Goal: Transaction & Acquisition: Purchase product/service

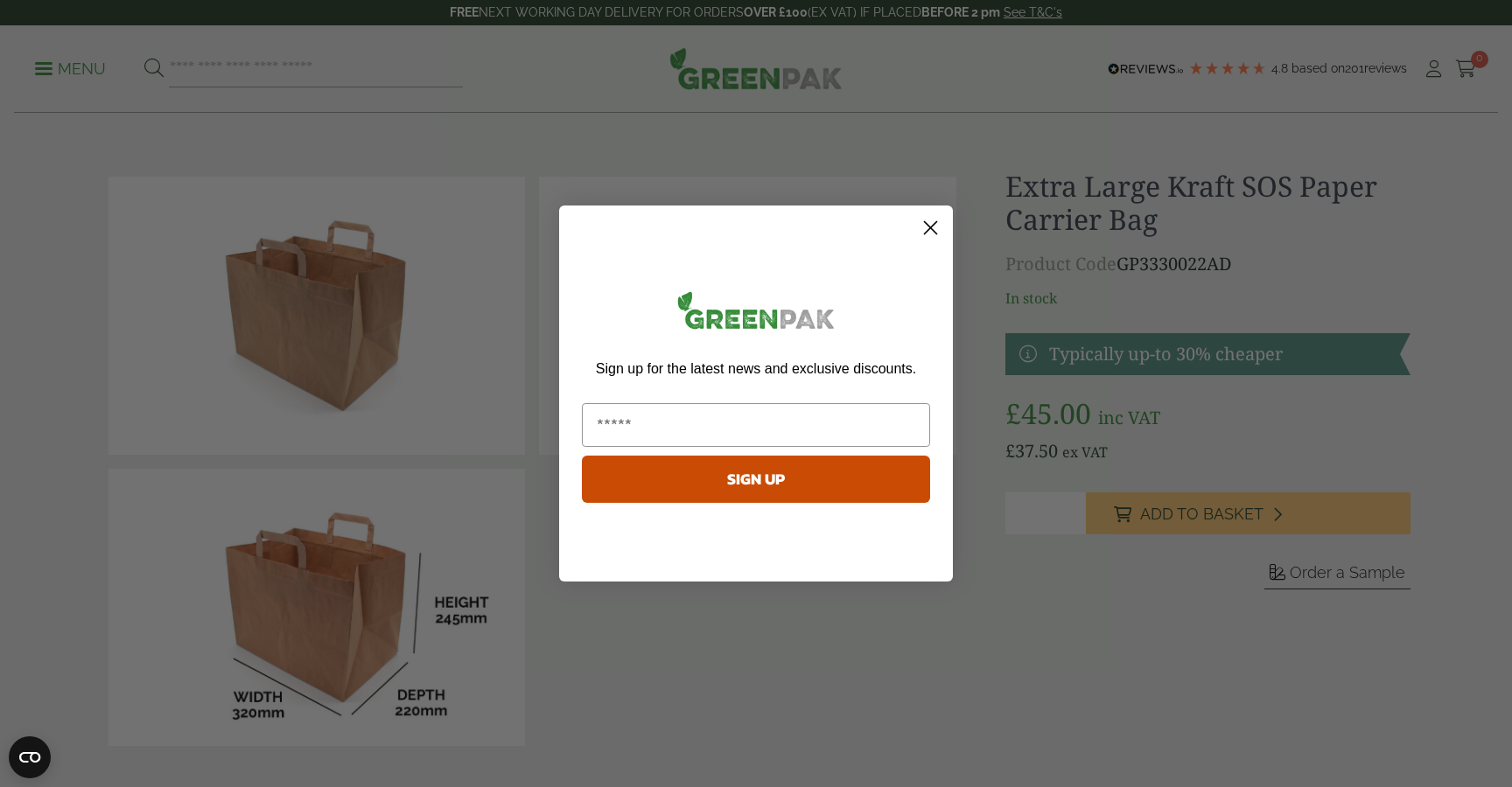
click at [921, 228] on circle "Close dialog" at bounding box center [931, 228] width 29 height 29
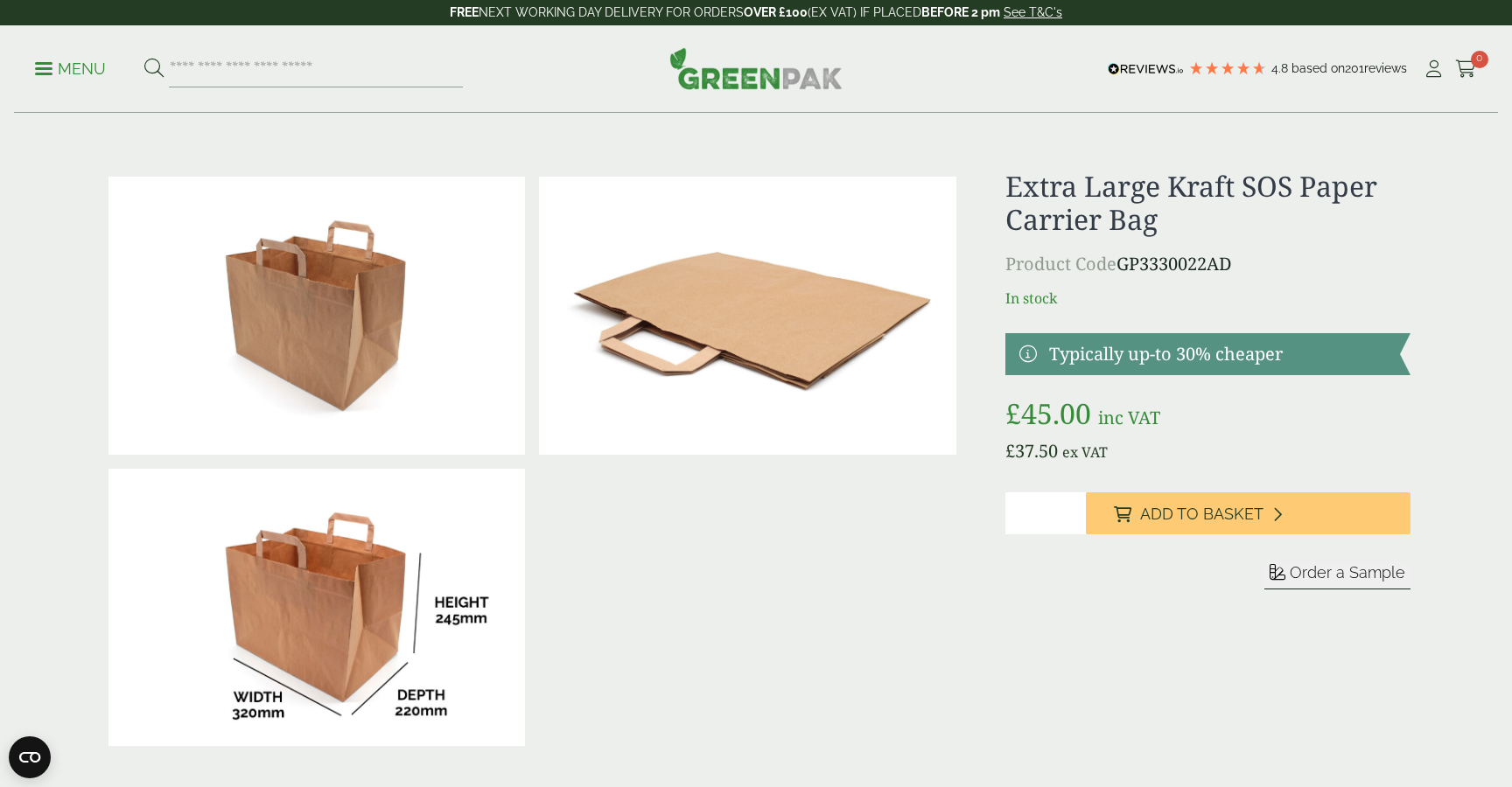
click at [72, 65] on p "Menu" at bounding box center [69, 69] width 70 height 21
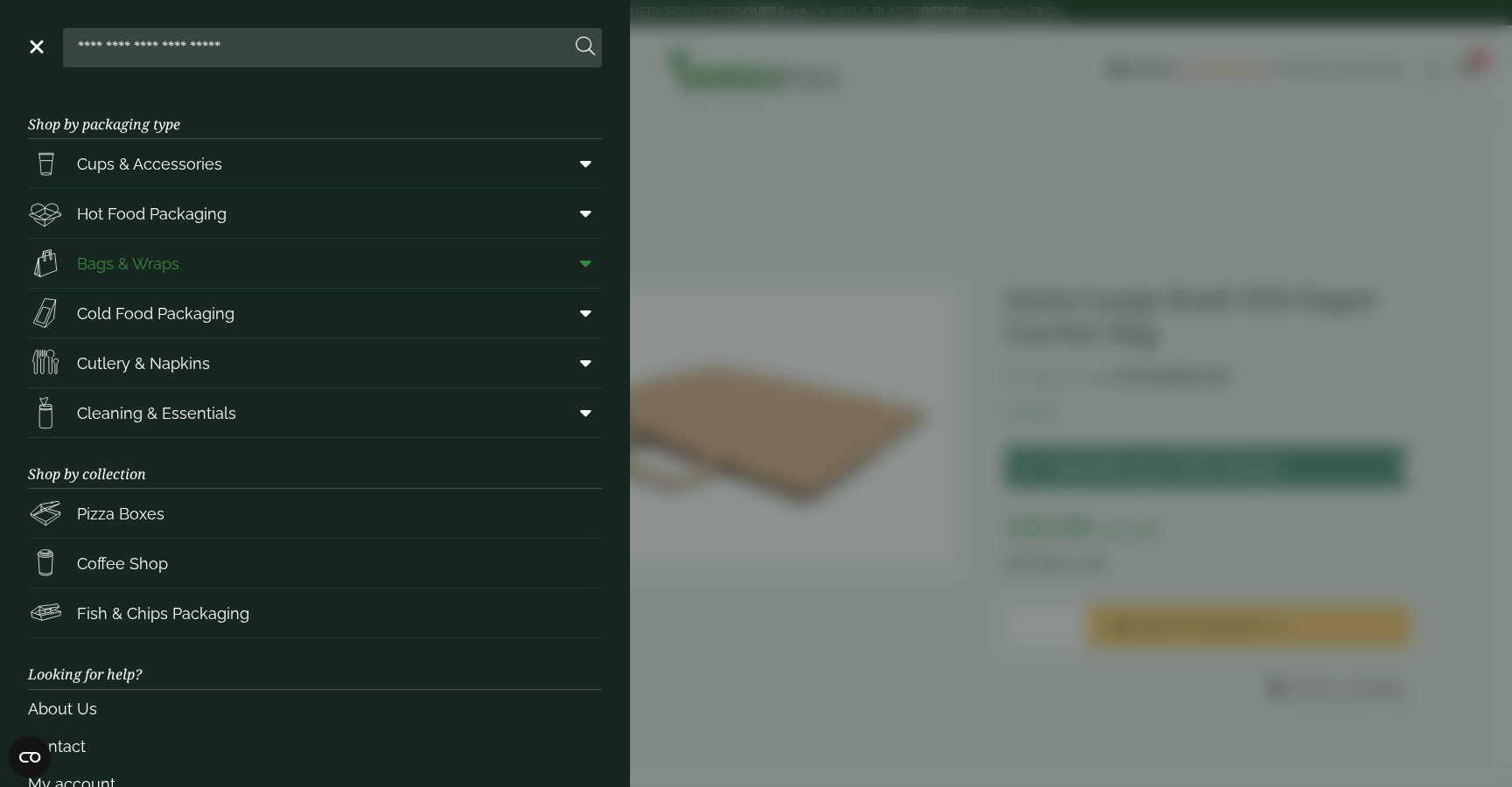
click at [194, 249] on link "Bags & Wraps" at bounding box center [315, 263] width 574 height 49
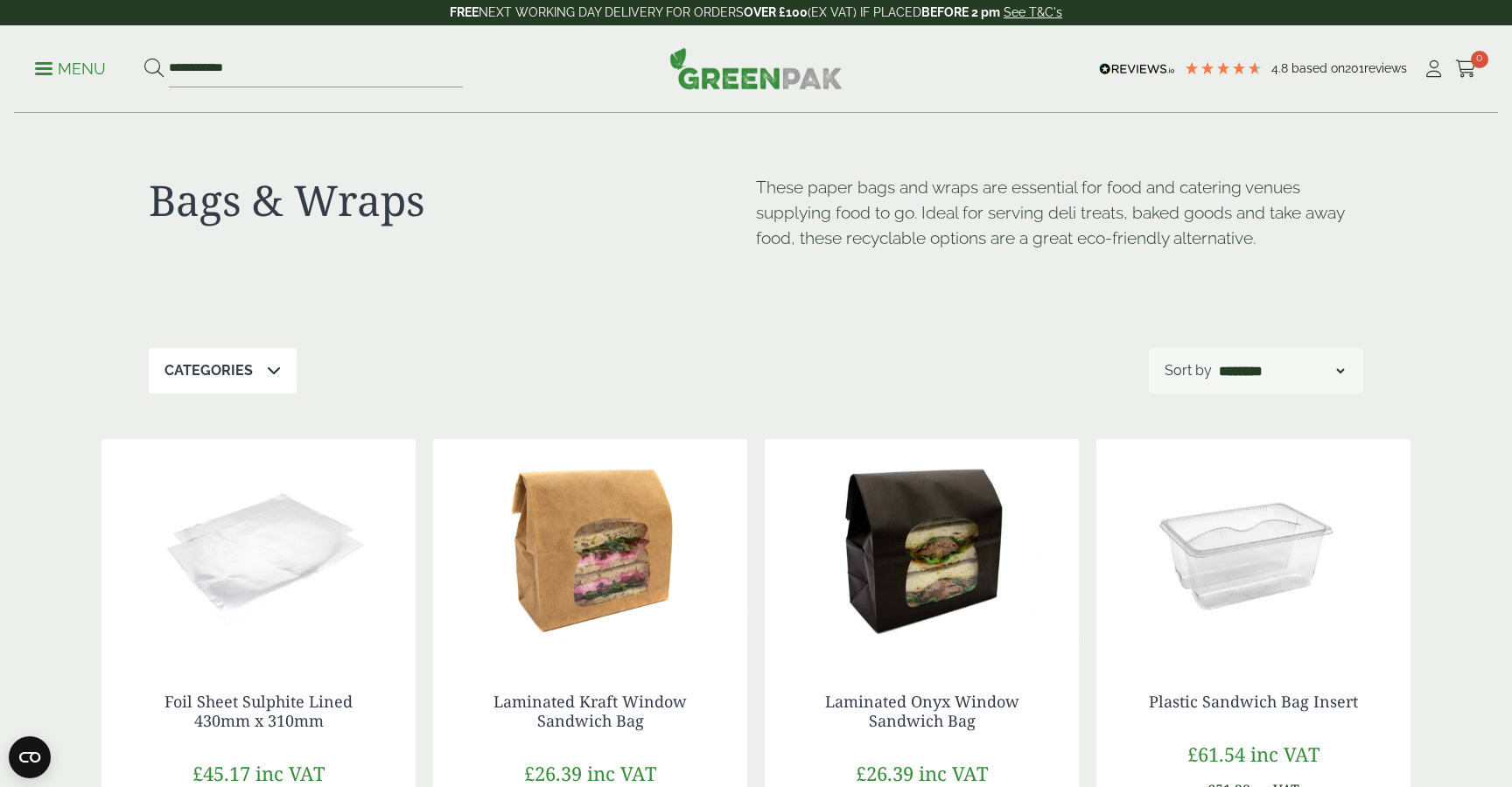
click at [243, 366] on p "Categories" at bounding box center [208, 371] width 89 height 21
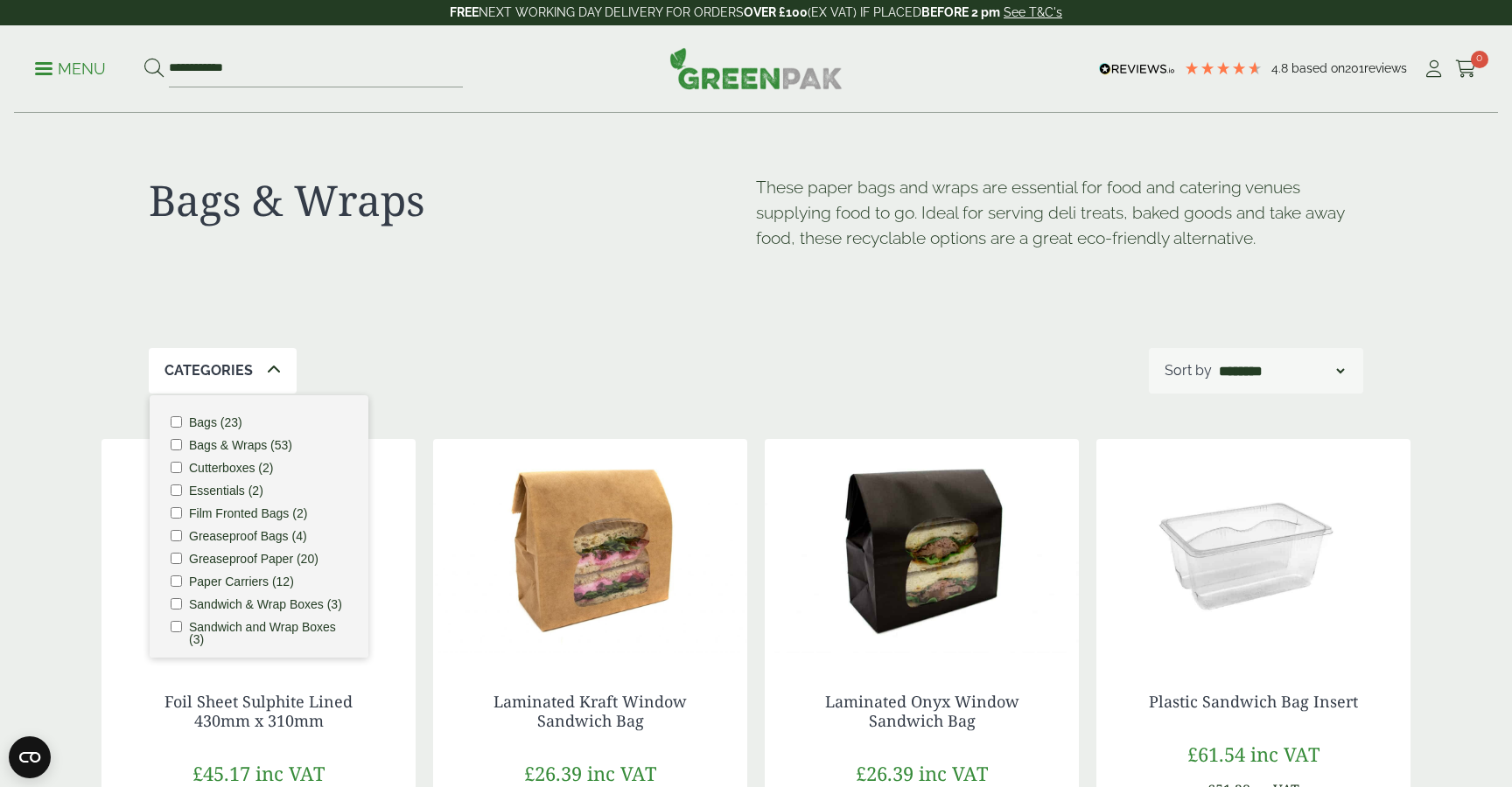
scroll to position [9, 0]
click at [596, 285] on div "Bags & Wraps These paper bags and wraps are essential for food and catering ven…" at bounding box center [756, 231] width 1215 height 234
click at [484, 371] on div "Categories 1 Bags (23) Bags & Wraps (53) Cutterboxes (2) Essentials (2) Film Fr…" at bounding box center [756, 370] width 1215 height 45
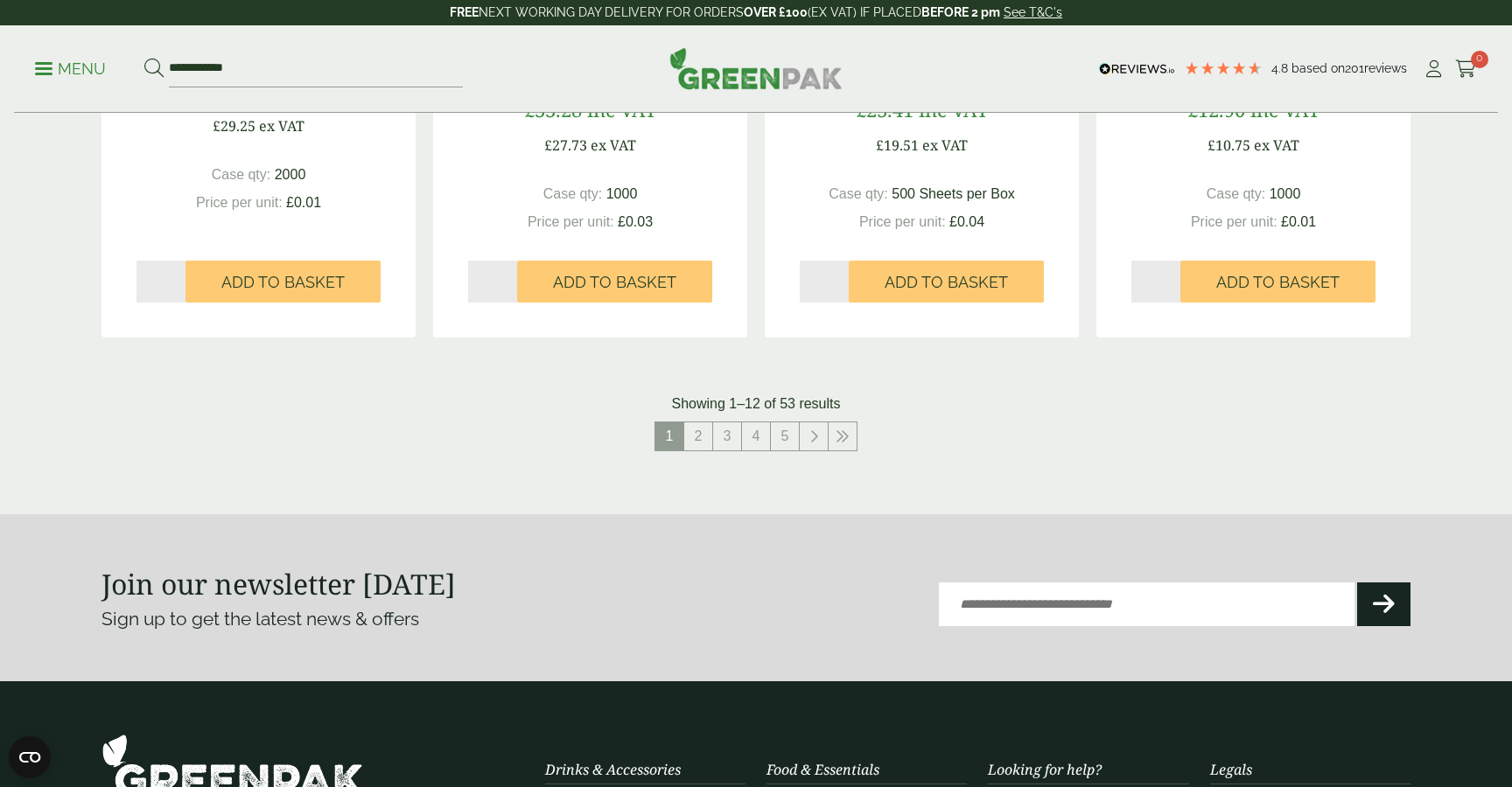
scroll to position [1726, 0]
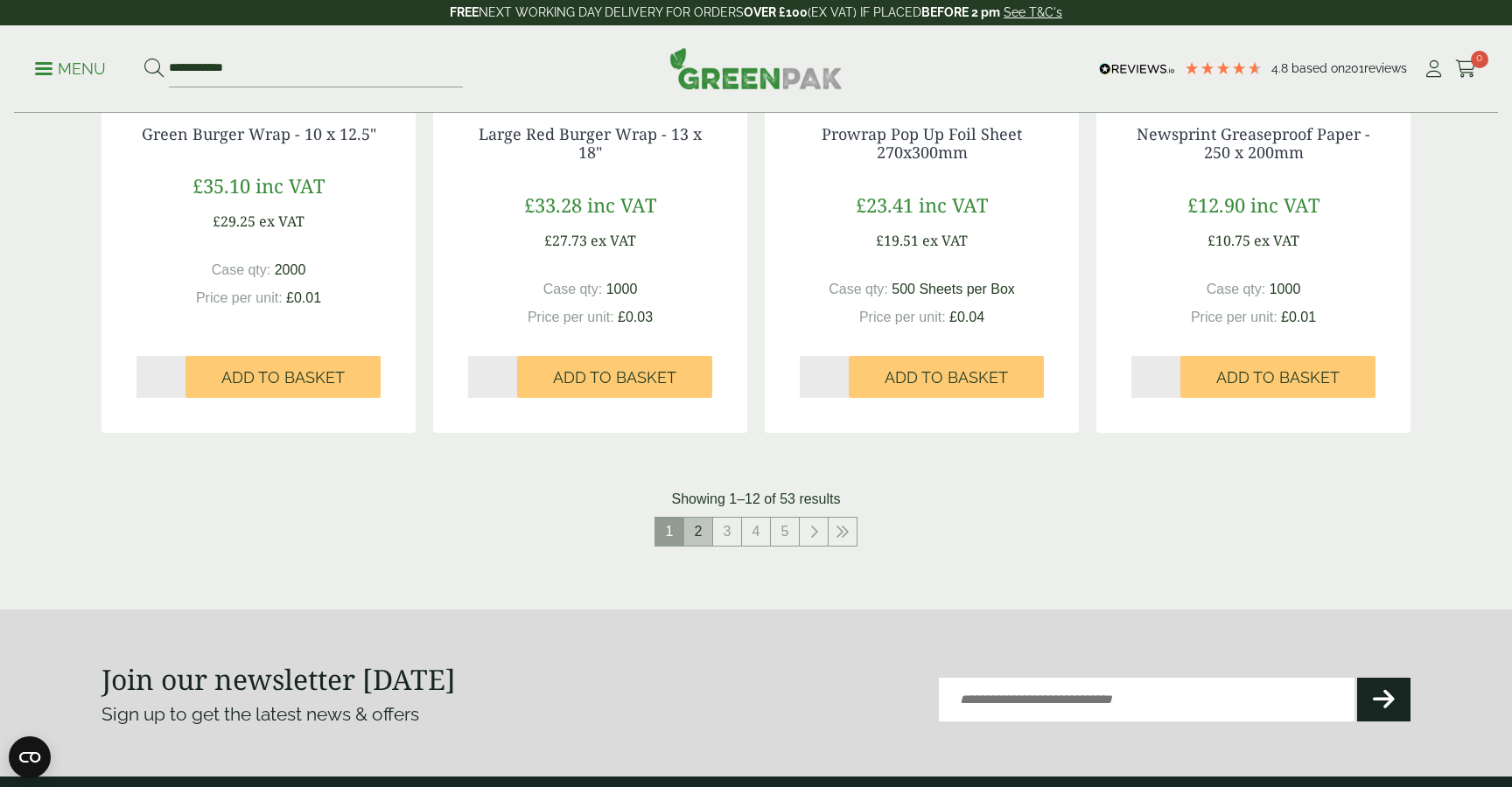
click at [708, 526] on link "2" at bounding box center [698, 531] width 28 height 28
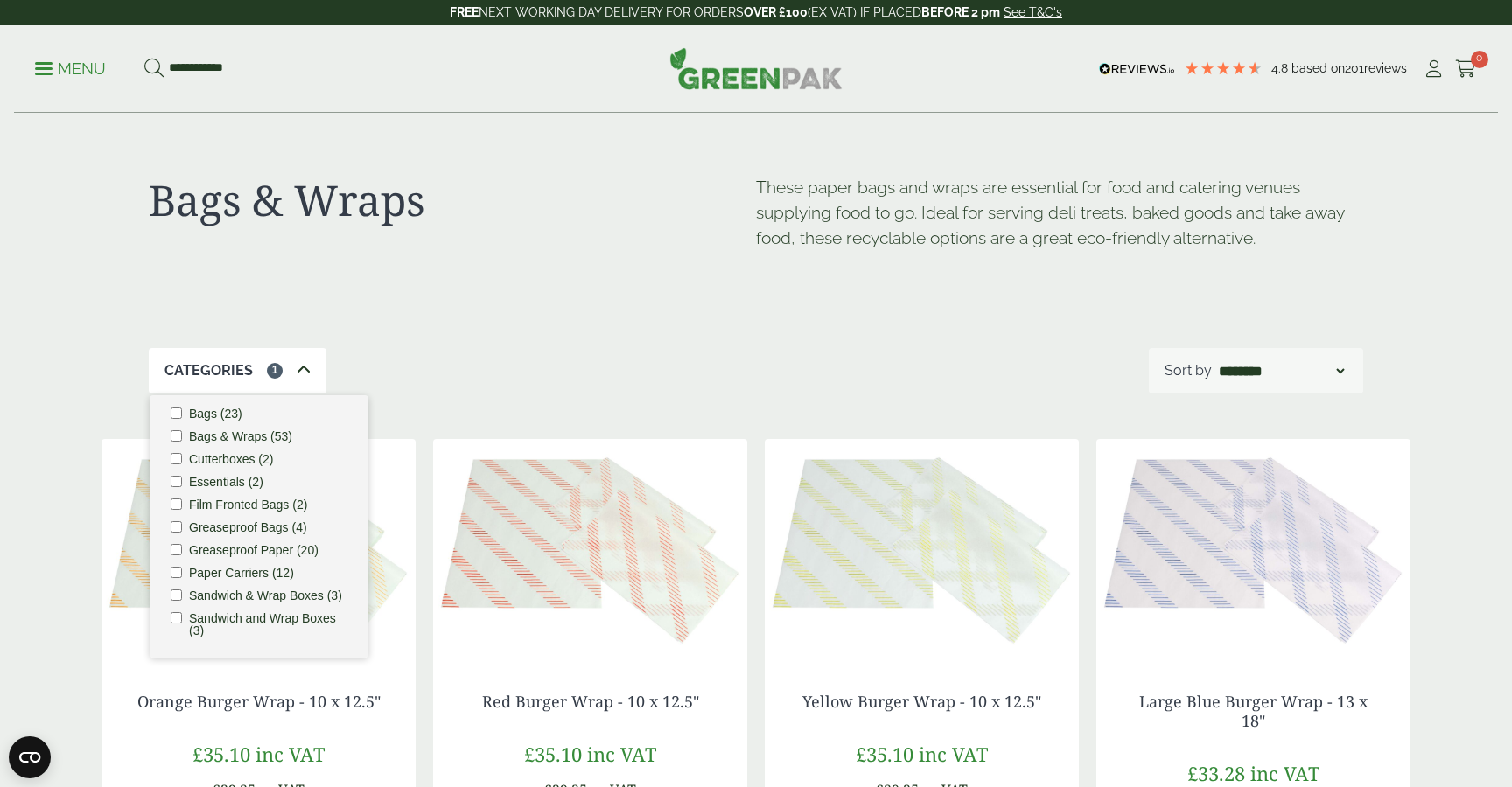
click at [267, 373] on span "1" at bounding box center [275, 370] width 15 height 15
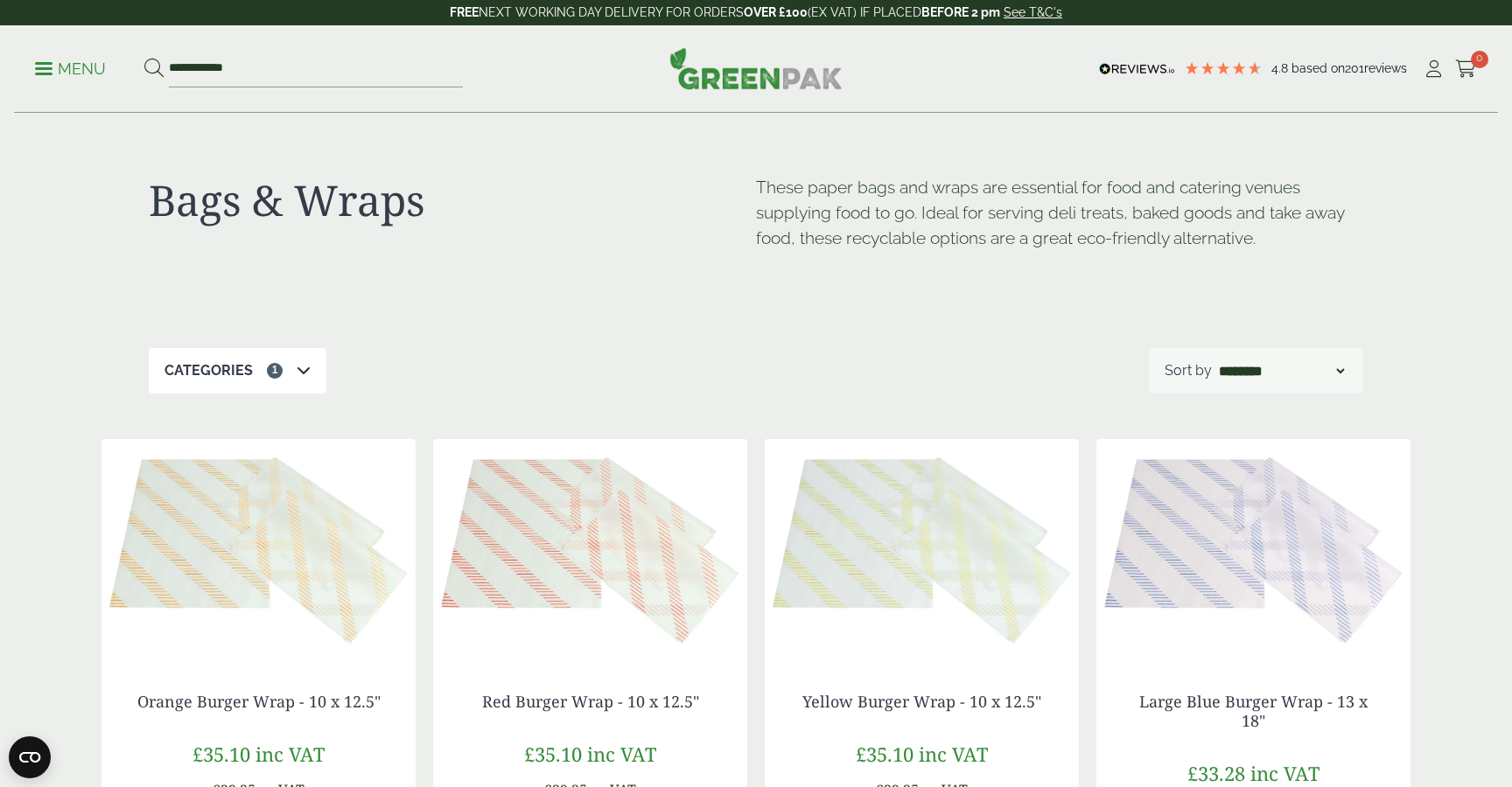
click at [76, 77] on p "Menu" at bounding box center [69, 69] width 70 height 21
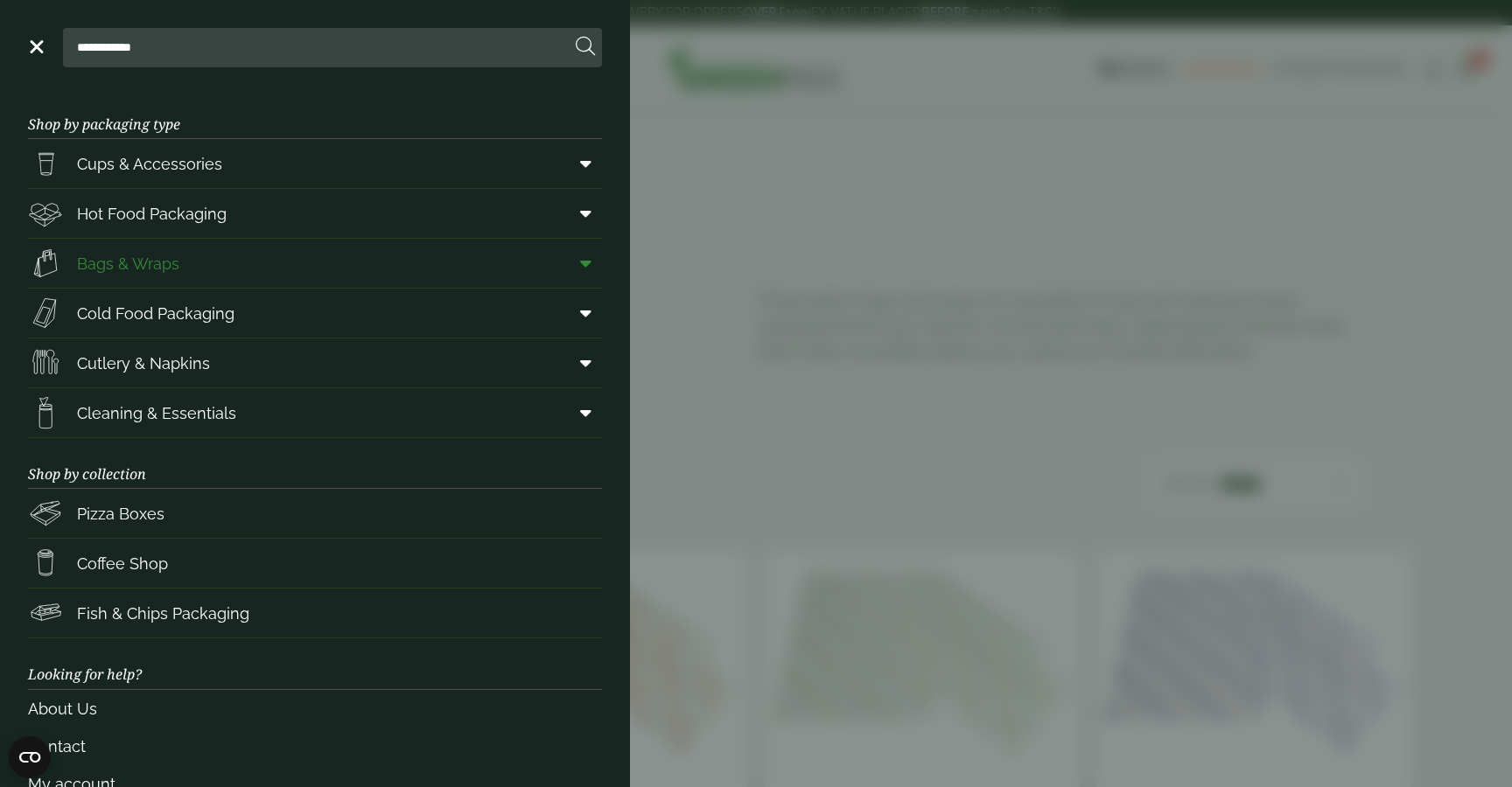
click at [216, 262] on link "Bags & Wraps" at bounding box center [315, 263] width 574 height 49
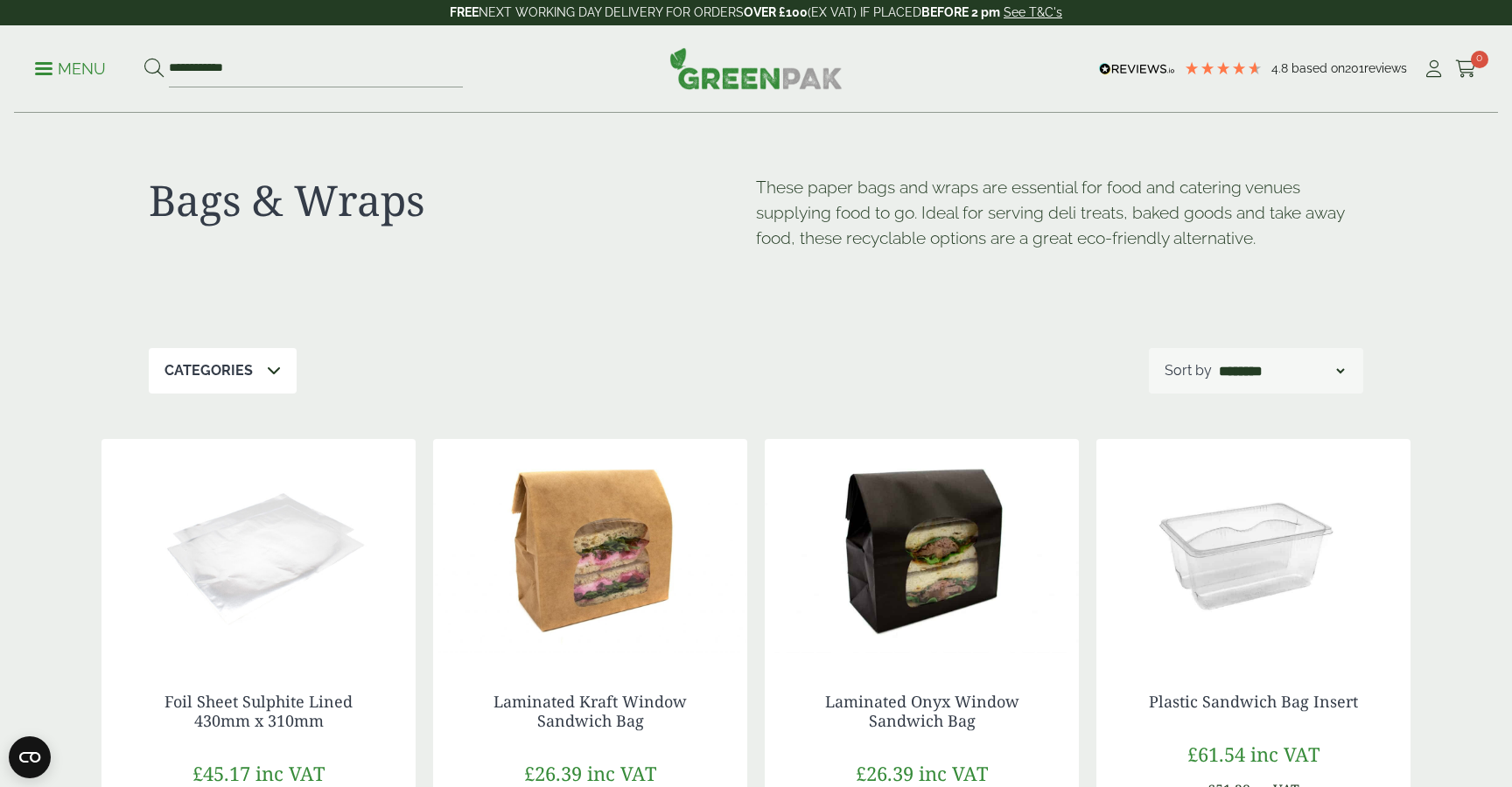
click at [1253, 352] on div "**********" at bounding box center [1256, 370] width 215 height 45
click at [1240, 372] on select "**********" at bounding box center [1282, 371] width 133 height 21
click at [248, 362] on p "Categories" at bounding box center [208, 371] width 89 height 21
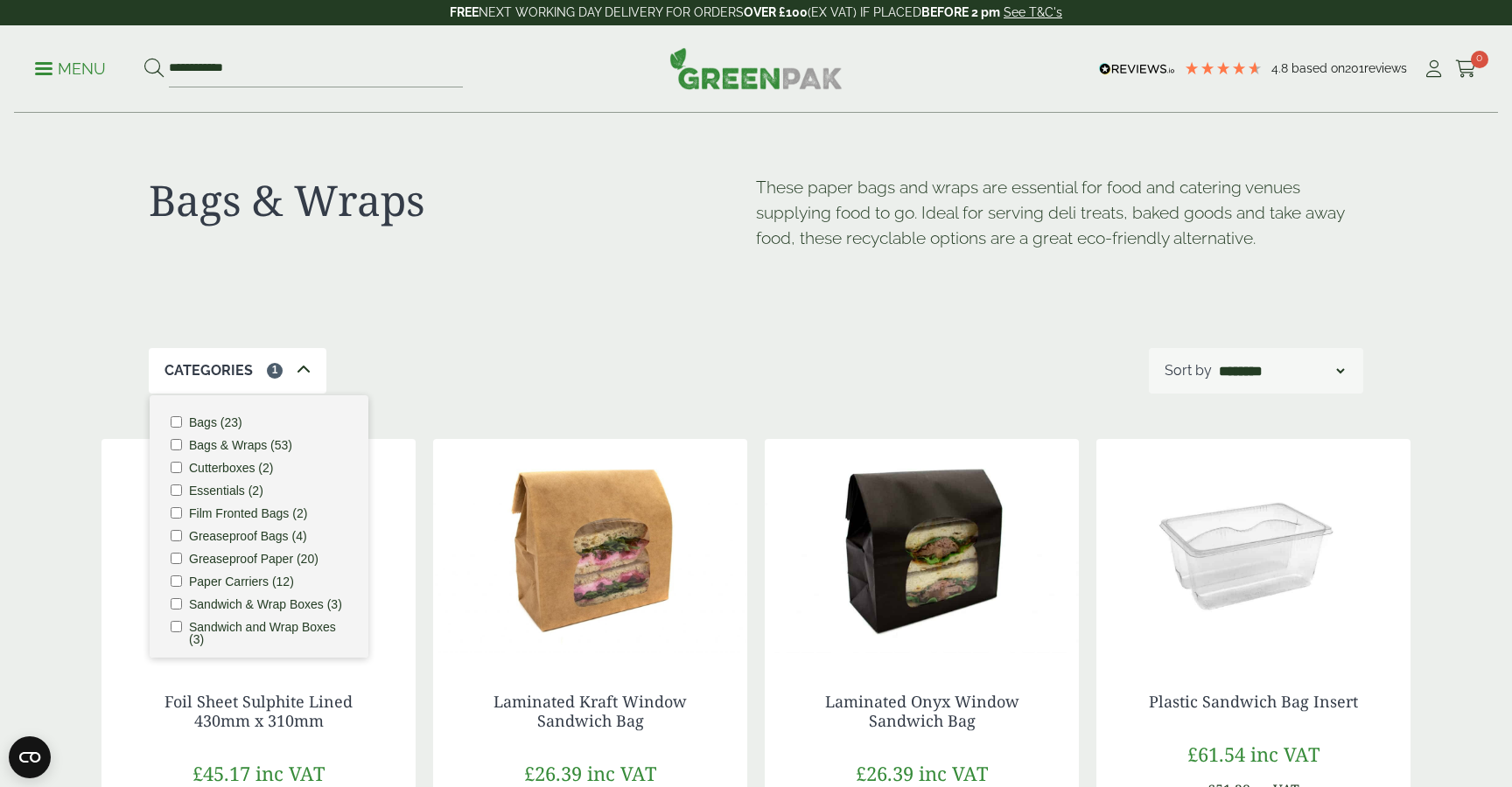
click at [178, 450] on li "Bags & Wraps (53)" at bounding box center [259, 445] width 177 height 13
click at [173, 429] on ul "Bags (23) Bags & Wraps (53) Cutterboxes (2) Essentials (2) Film Fronted Bags (2…" at bounding box center [259, 527] width 219 height 262
click at [173, 415] on ul "Bags (23) Bags & Wraps (53) Cutterboxes (2) Essentials (2) Film Fronted Bags (2…" at bounding box center [259, 527] width 219 height 262
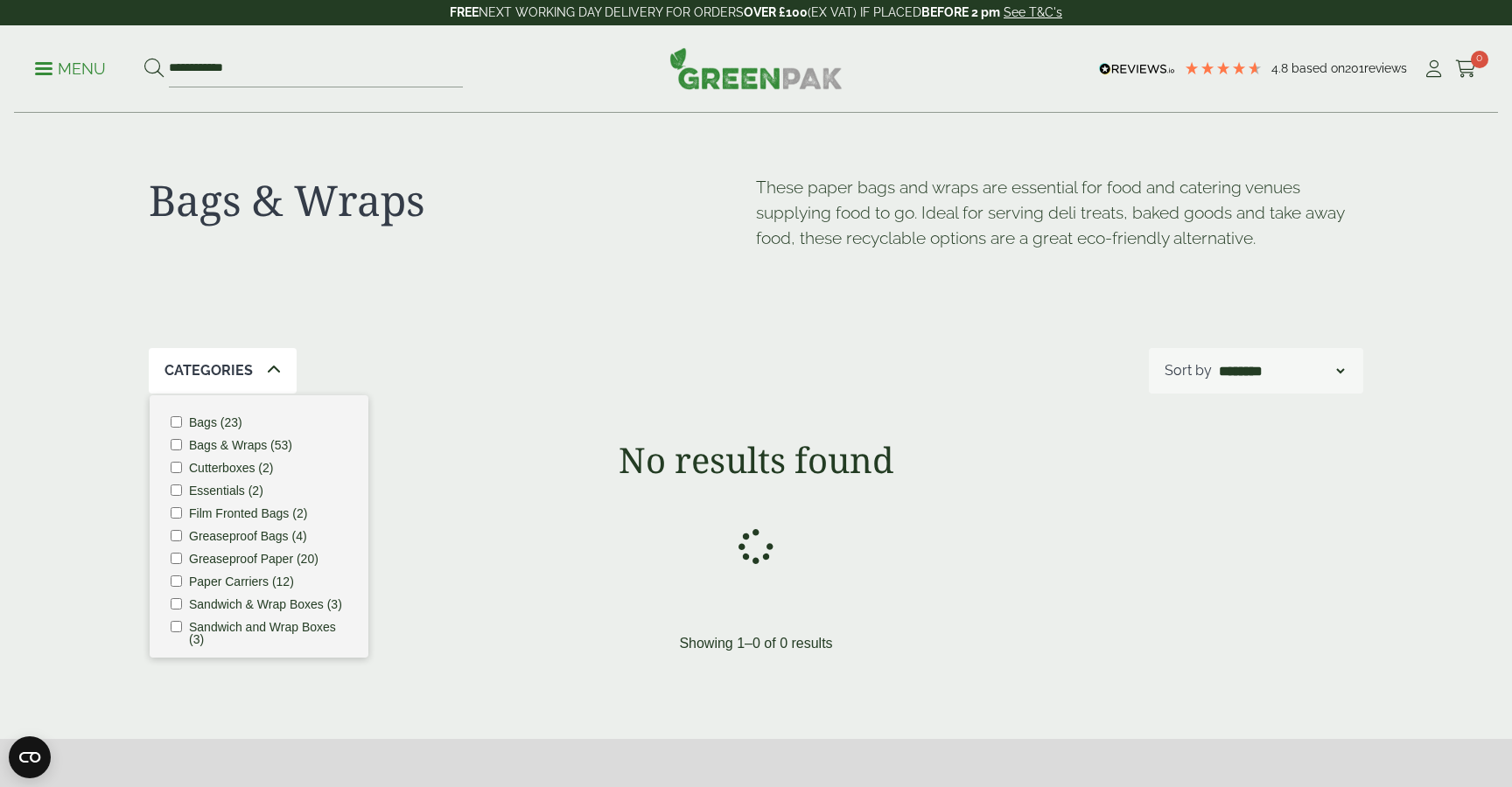
click at [579, 307] on div "Bags & Wraps These paper bags and wraps are essential for food and catering ven…" at bounding box center [756, 231] width 1215 height 234
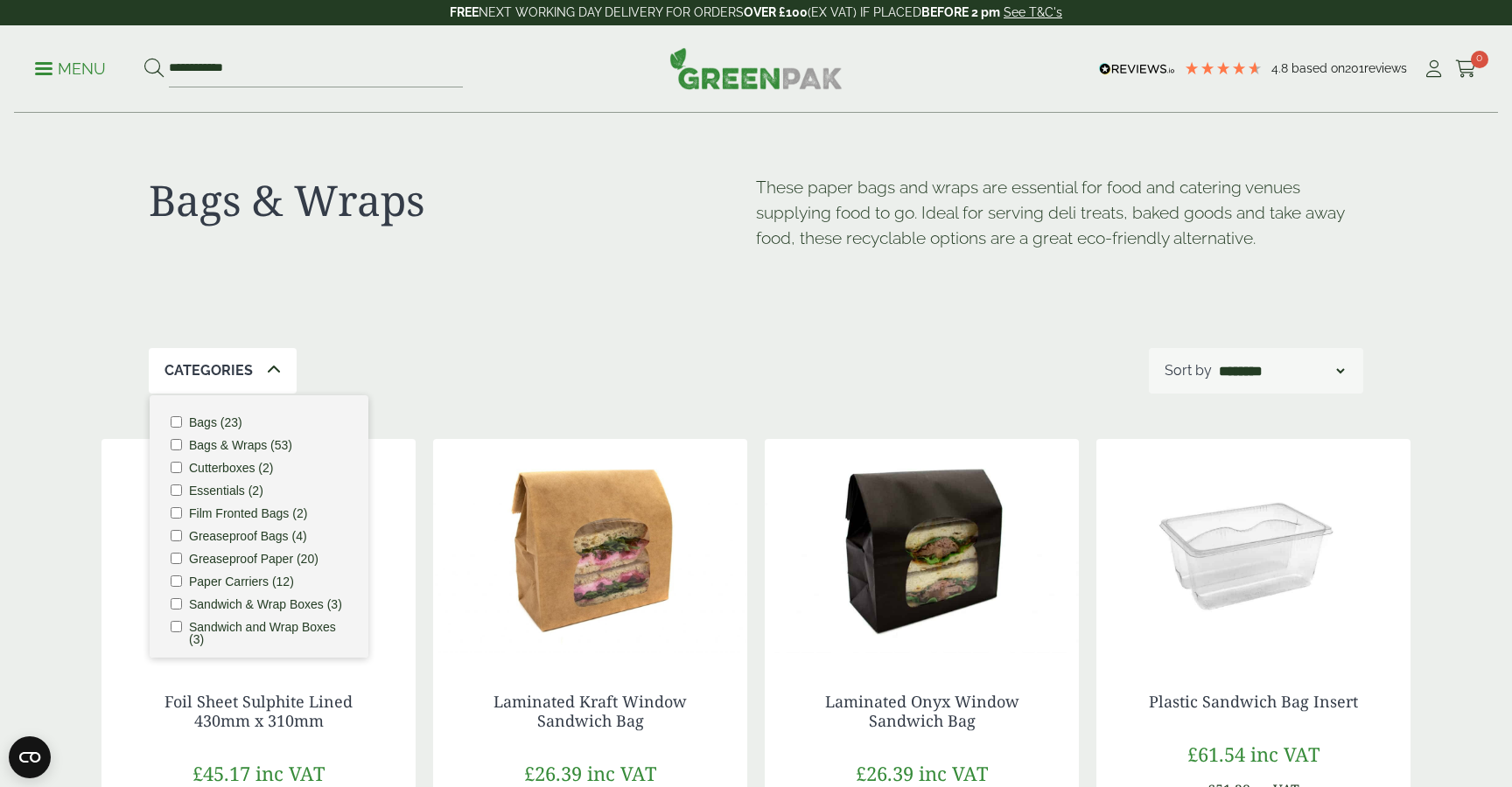
scroll to position [9, 0]
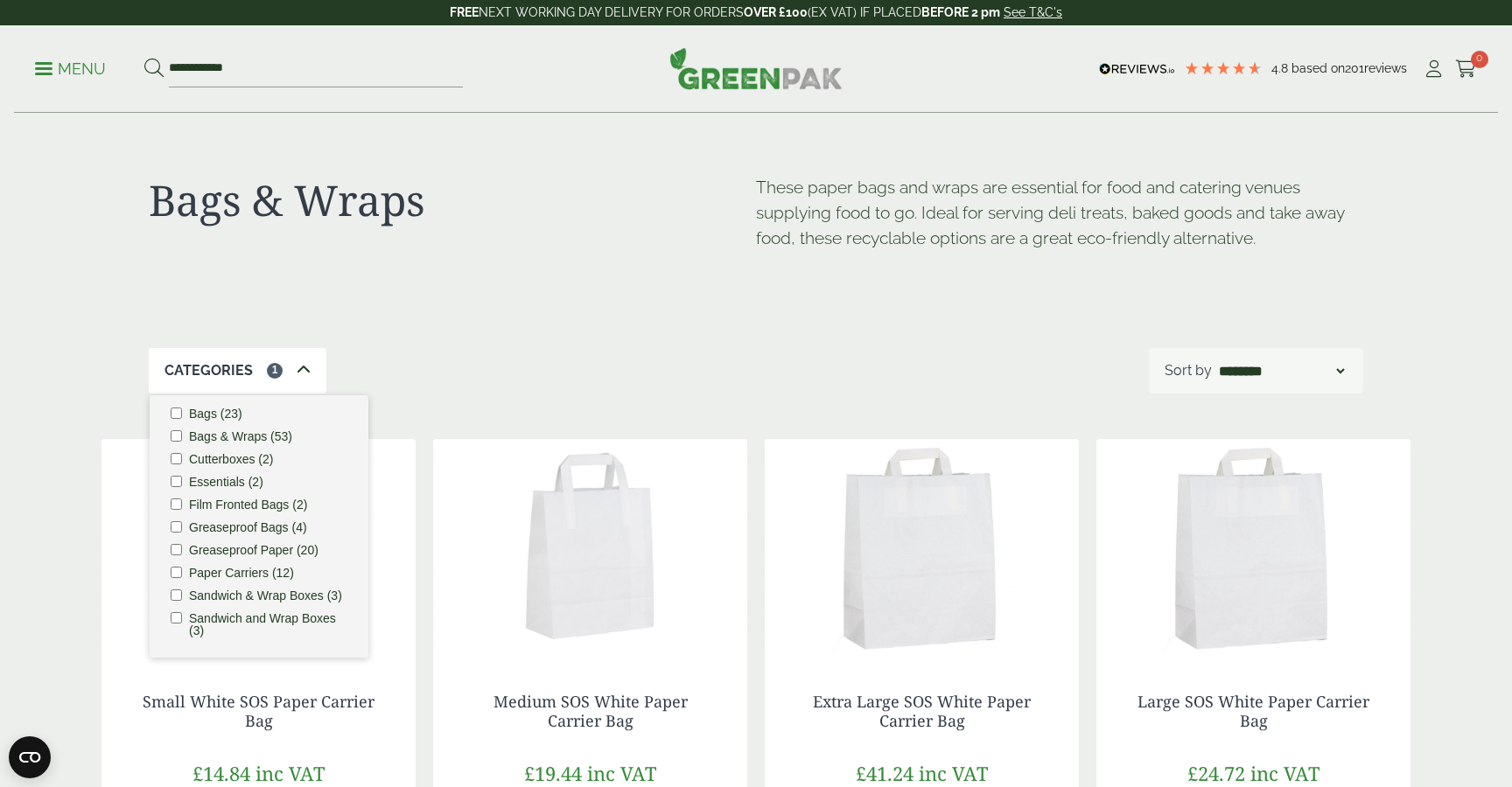
click at [510, 314] on div "Bags & Wraps These paper bags and wraps are essential for food and catering ven…" at bounding box center [756, 231] width 1215 height 234
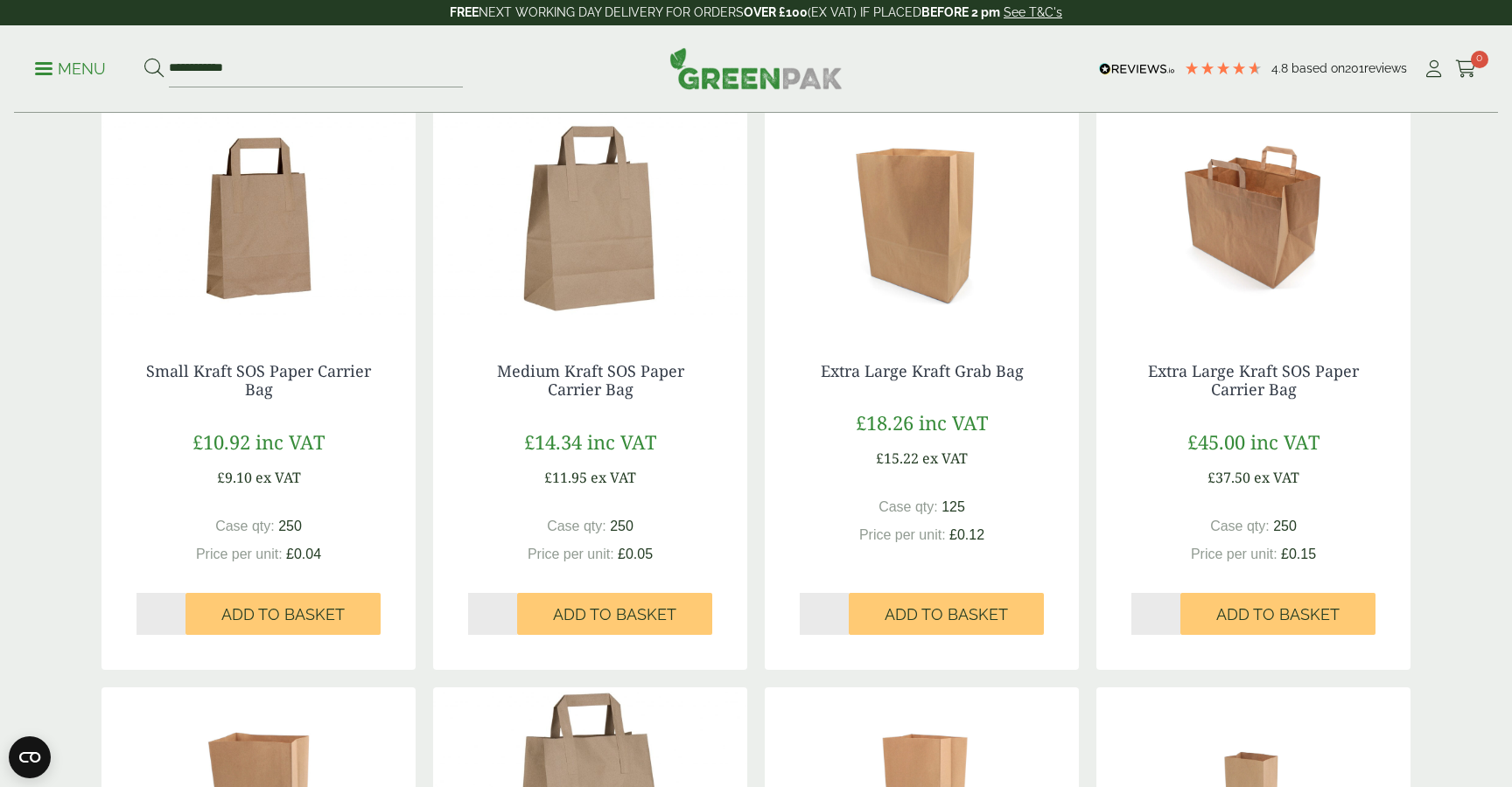
scroll to position [871, 0]
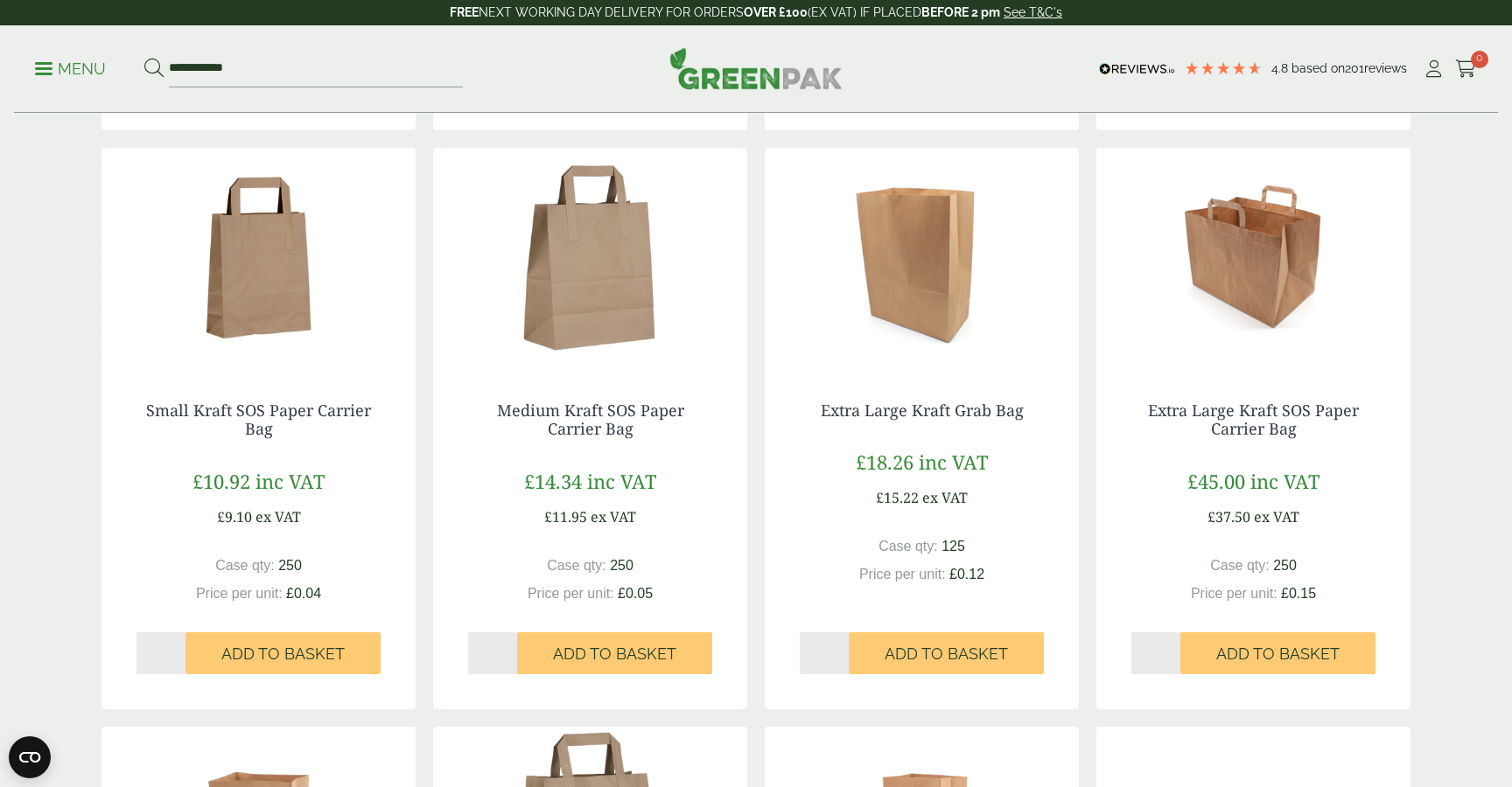
click at [934, 275] on img at bounding box center [922, 257] width 315 height 219
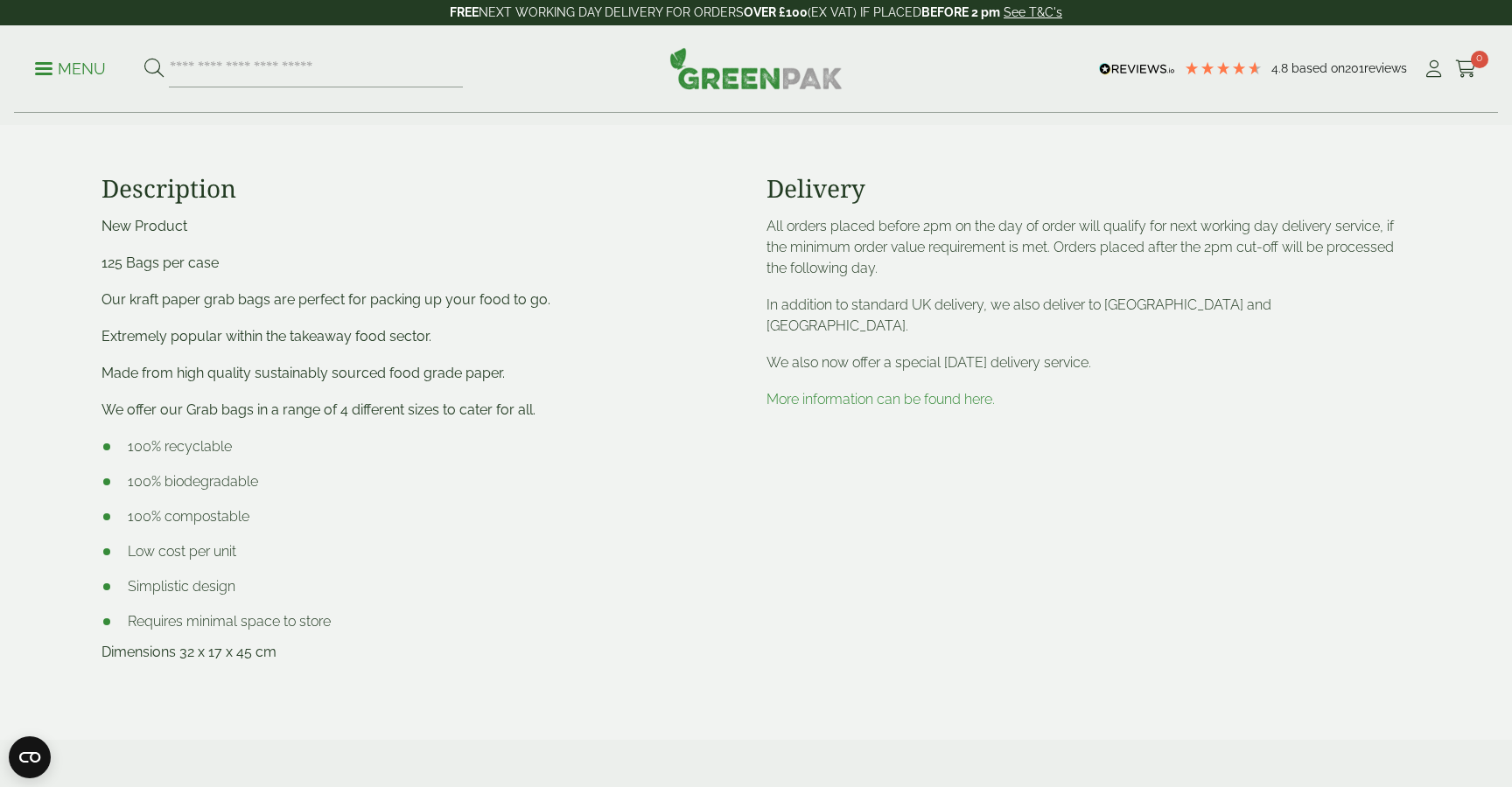
scroll to position [692, 0]
